Goal: Task Accomplishment & Management: Use online tool/utility

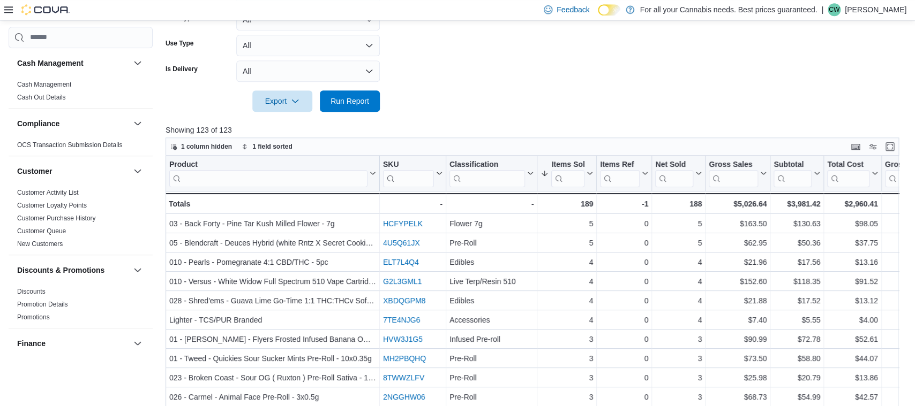
scroll to position [723, 0]
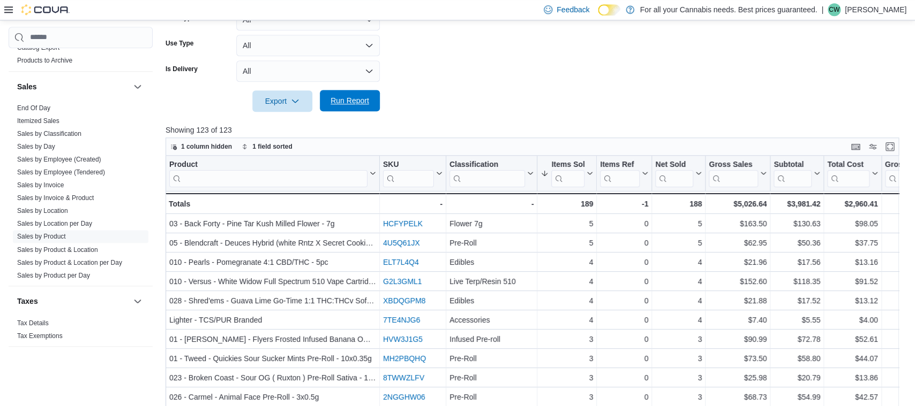
click at [365, 95] on span "Run Report" at bounding box center [349, 100] width 47 height 21
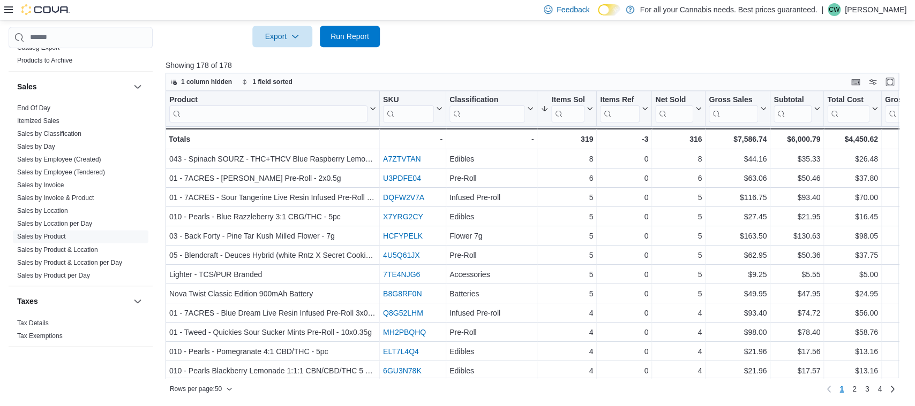
scroll to position [371, 0]
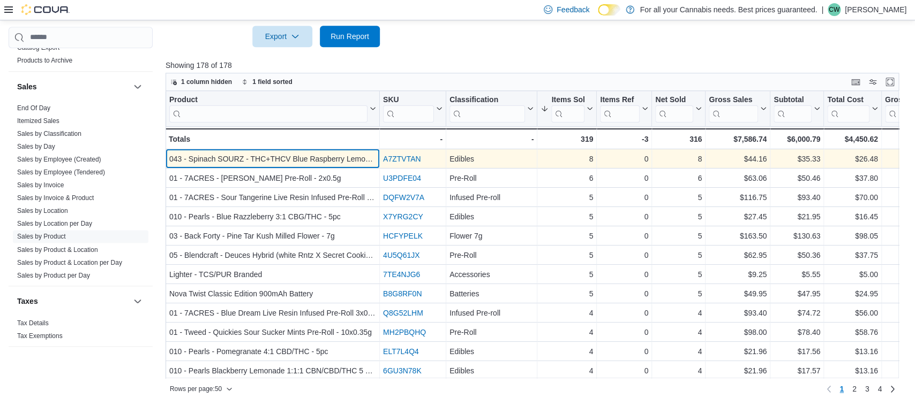
click at [299, 158] on div "043 - Spinach SOURZ - THC+THCV Blue Raspberry Lemonade Gummies - 5pc" at bounding box center [272, 159] width 207 height 13
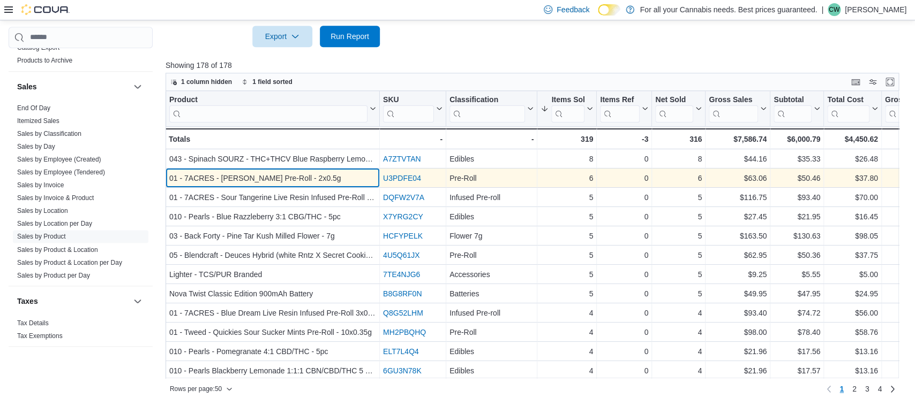
click at [226, 178] on div "01 - 7ACRES - [PERSON_NAME] Pre-Roll - 2x0.5g" at bounding box center [272, 178] width 207 height 13
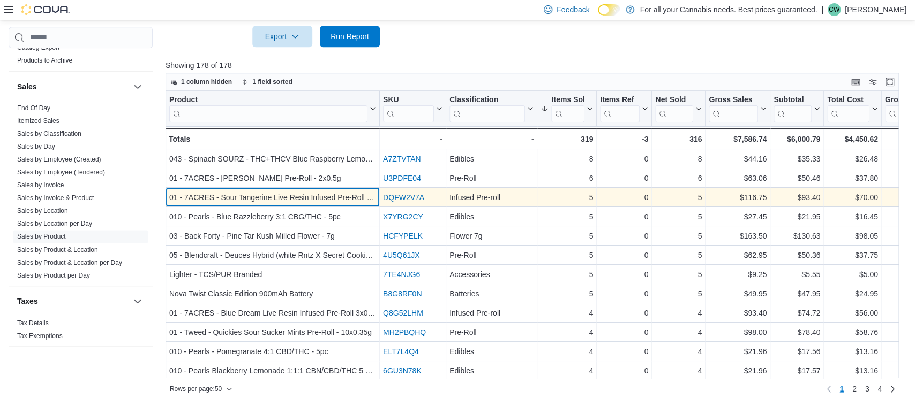
click at [212, 195] on div "01 - 7ACRES - Sour Tangerine Live Resin Infused Pre-Roll - 3x0.5g" at bounding box center [272, 197] width 207 height 13
